Goal: Task Accomplishment & Management: Complete application form

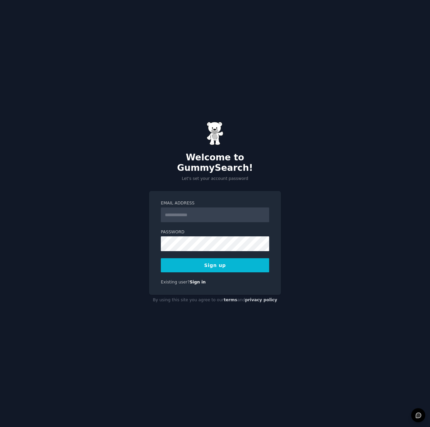
click at [196, 209] on input "Email Address" at bounding box center [215, 215] width 108 height 15
click at [207, 209] on input "Email Address" at bounding box center [215, 215] width 108 height 15
type input "**********"
click at [207, 262] on button "Sign up" at bounding box center [215, 265] width 108 height 14
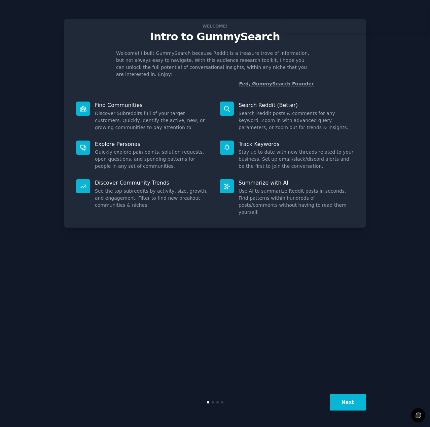
click at [350, 398] on button "Next" at bounding box center [348, 402] width 36 height 16
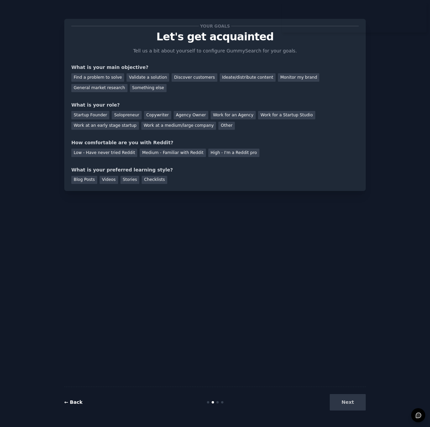
click at [64, 405] on div "Your goals Let's get acquainted Tell us a bit about yourself to configure Gummy…" at bounding box center [214, 213] width 411 height 409
click at [65, 401] on link "← Back" at bounding box center [73, 402] width 18 height 5
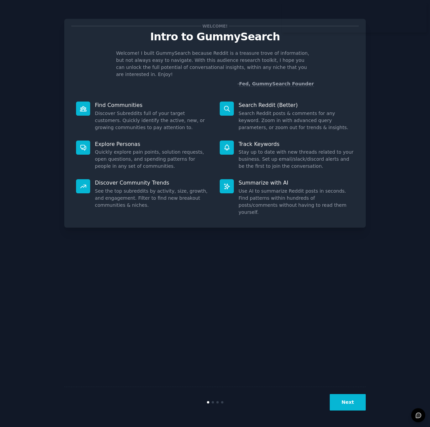
click at [354, 399] on button "Next" at bounding box center [348, 402] width 36 height 16
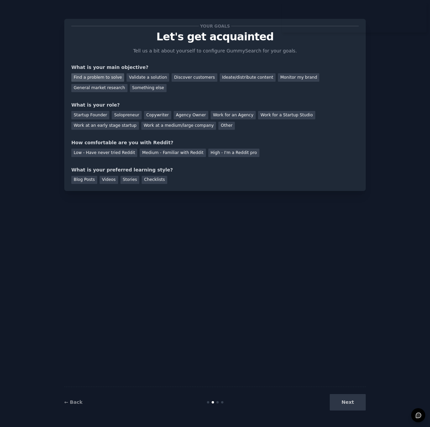
click at [111, 77] on div "Find a problem to solve" at bounding box center [97, 77] width 53 height 8
click at [140, 79] on div "Validate a solution" at bounding box center [148, 77] width 43 height 8
click at [98, 75] on div "Find a problem to solve" at bounding box center [97, 77] width 53 height 8
click at [130, 113] on div "Solopreneur" at bounding box center [127, 115] width 30 height 8
click at [147, 154] on div "Medium - Familiar with Reddit" at bounding box center [173, 153] width 66 height 8
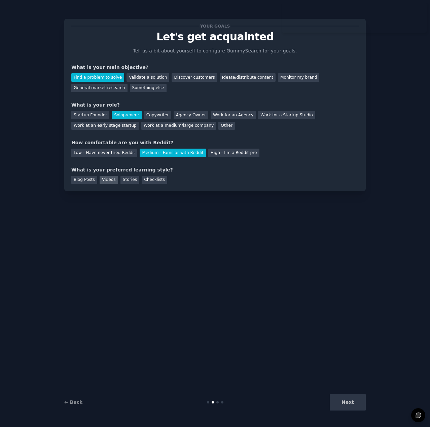
click at [100, 181] on div "Videos" at bounding box center [109, 180] width 19 height 8
click at [90, 180] on div "Blog Posts" at bounding box center [84, 180] width 26 height 8
click at [107, 180] on div "Videos" at bounding box center [109, 180] width 19 height 8
click at [84, 181] on div "Blog Posts" at bounding box center [84, 180] width 26 height 8
click at [356, 401] on button "Next" at bounding box center [348, 402] width 36 height 16
